Goal: Connect with others: Establish contact or relationships with other users

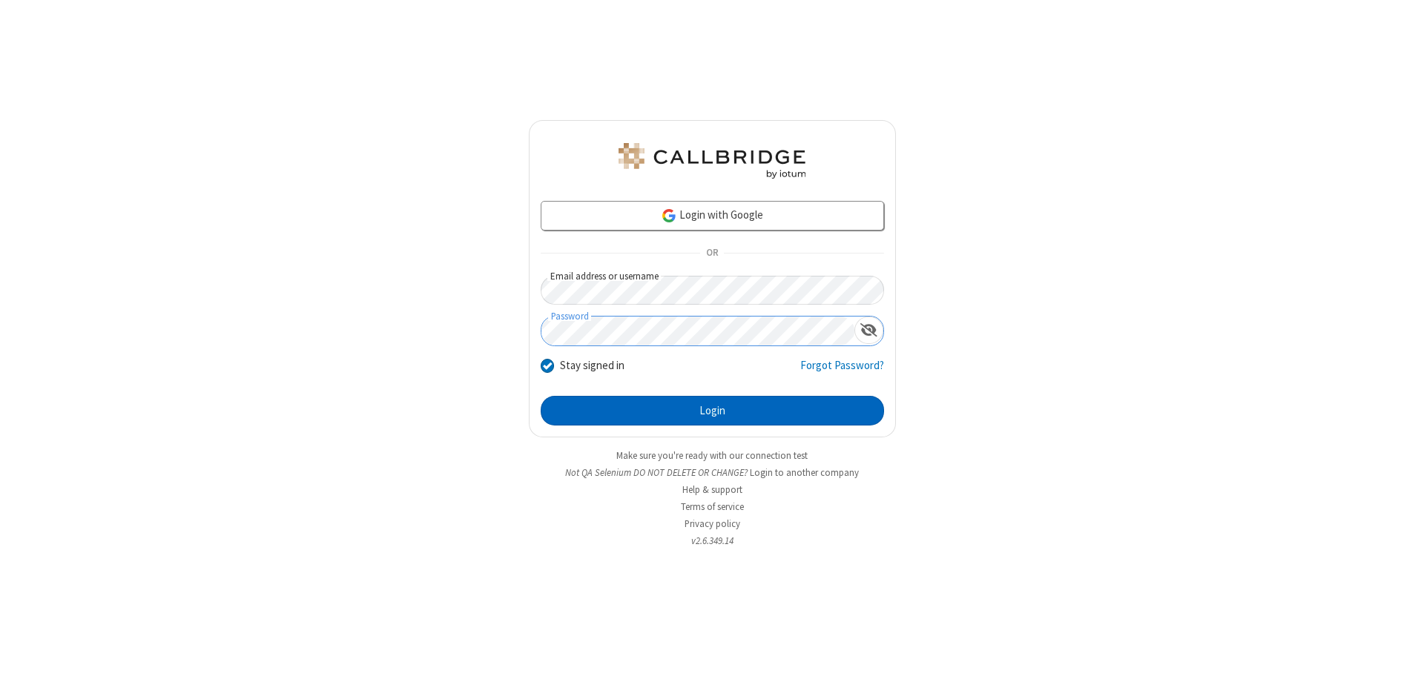
click at [712, 411] on button "Login" at bounding box center [712, 411] width 343 height 30
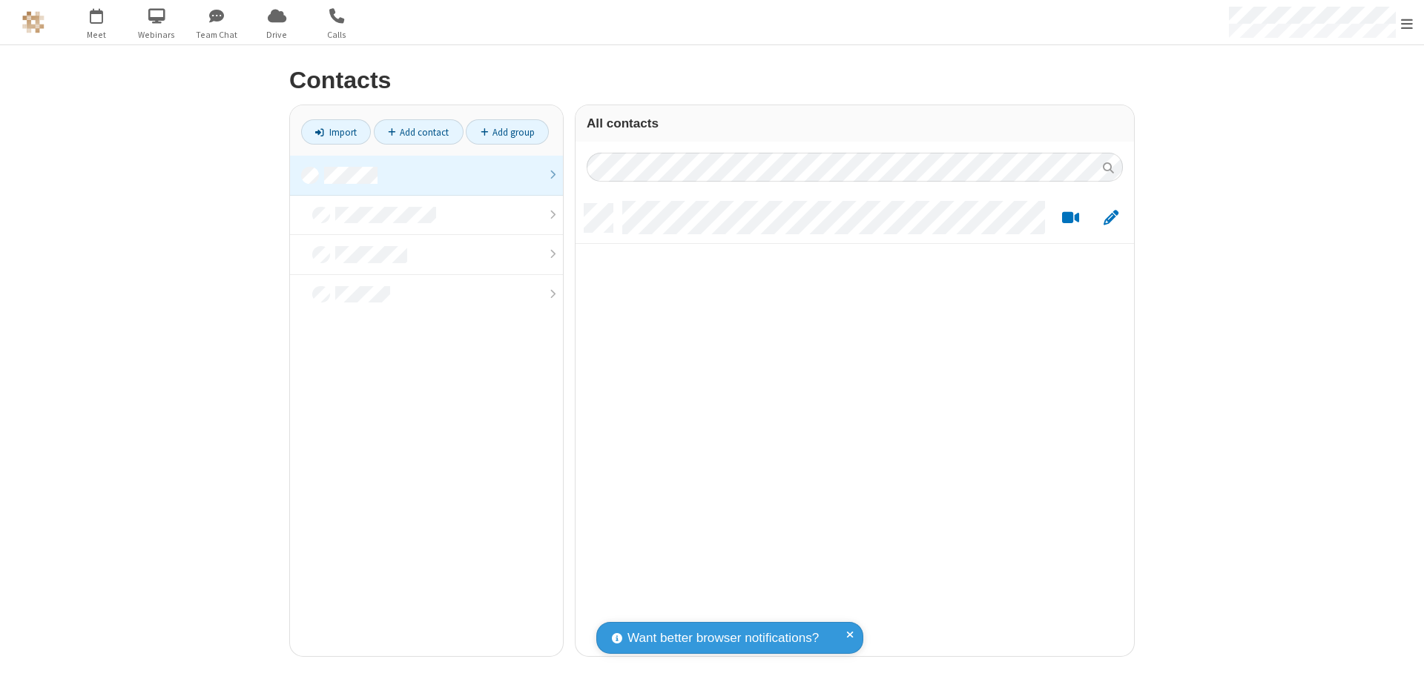
scroll to position [452, 547]
click at [426, 175] on link at bounding box center [426, 176] width 273 height 40
click at [418, 132] on link "Add contact" at bounding box center [419, 131] width 90 height 25
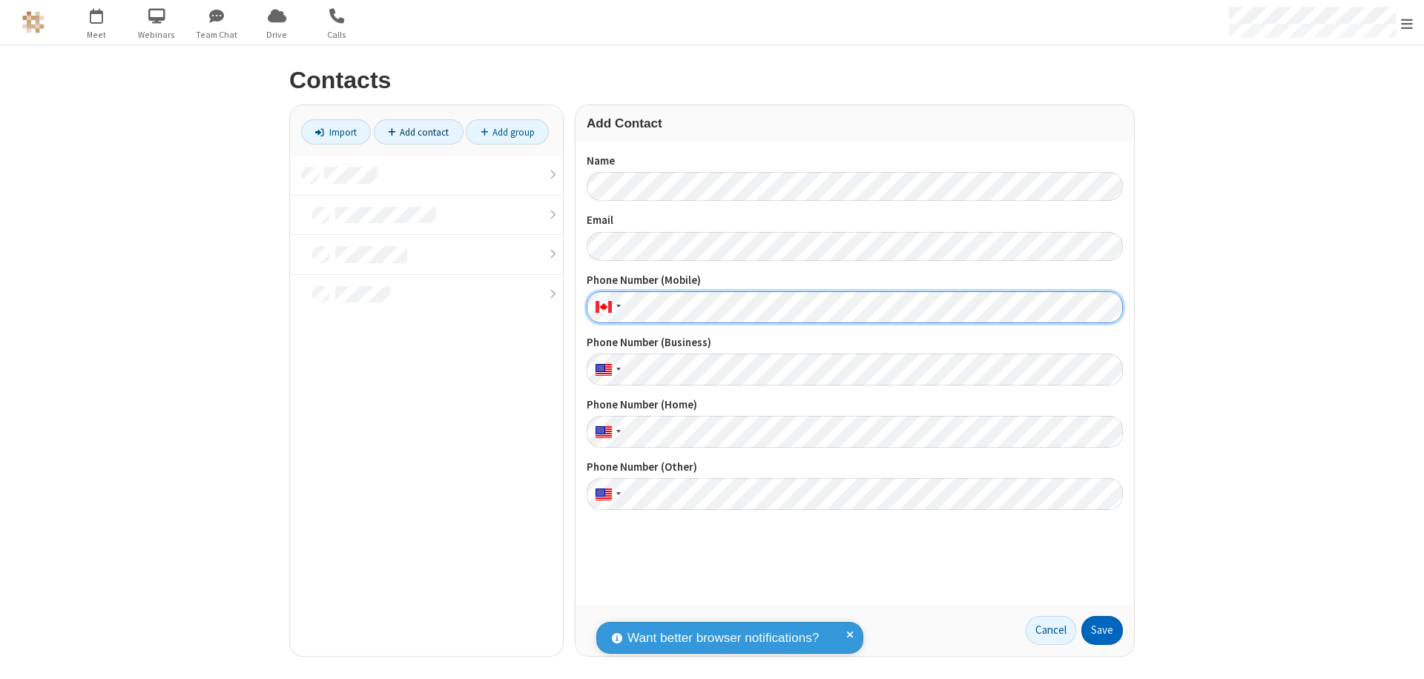
click at [1102, 630] on button "Save" at bounding box center [1102, 631] width 42 height 30
